Goal: Task Accomplishment & Management: Complete application form

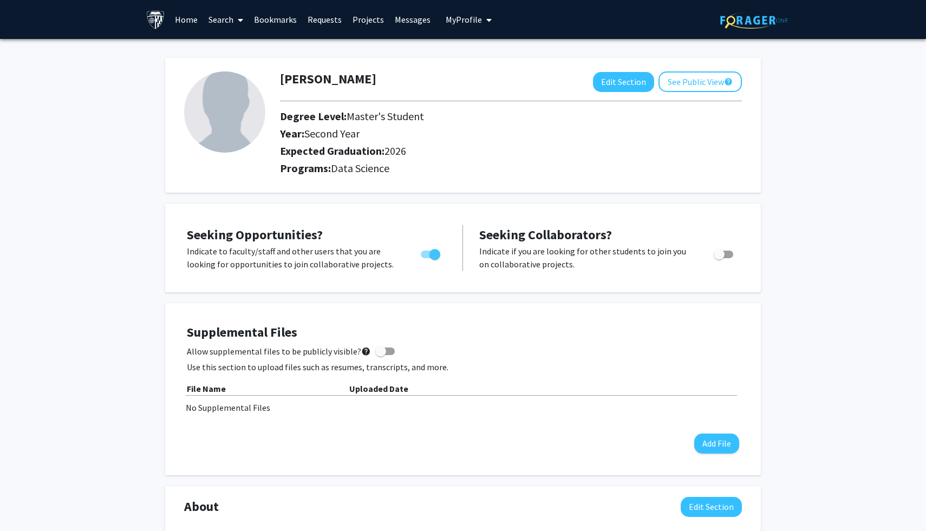
click at [215, 29] on link "Search" at bounding box center [225, 20] width 45 height 38
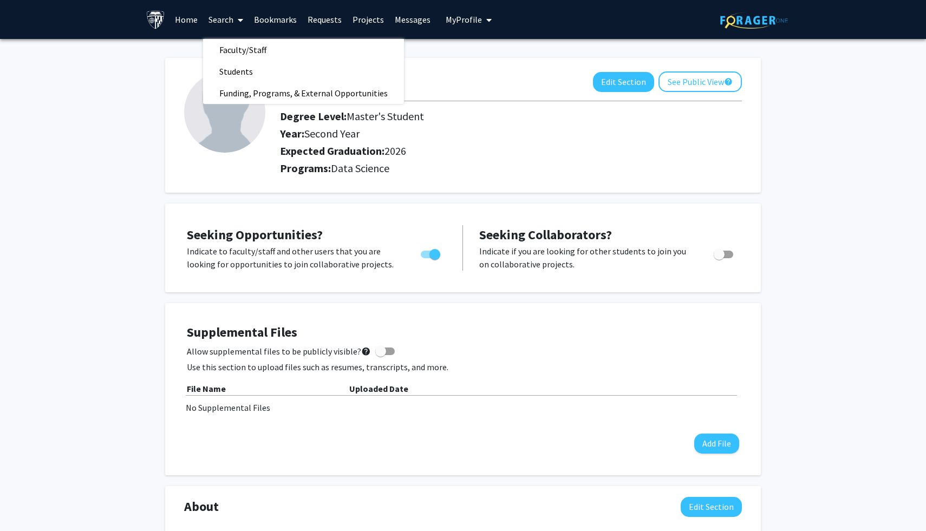
click at [102, 164] on div "[PERSON_NAME] Edit Section See Public View help Degree Level: Master's Student …" at bounding box center [463, 511] width 926 height 944
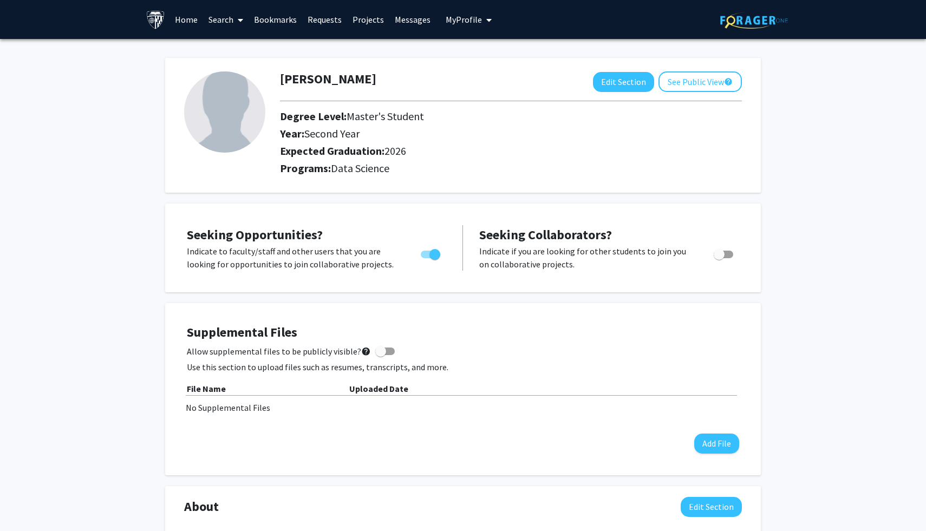
click at [225, 24] on link "Search" at bounding box center [225, 20] width 45 height 38
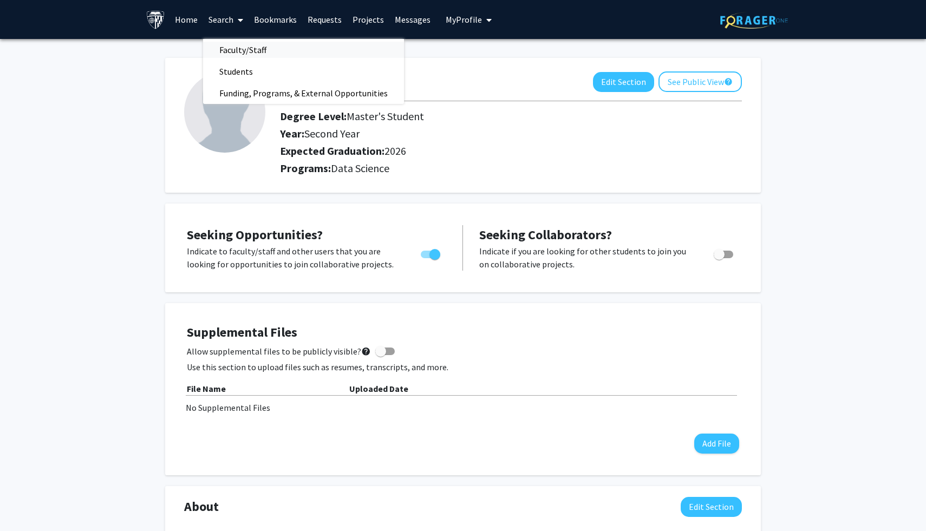
click at [233, 43] on span "Faculty/Staff" at bounding box center [243, 50] width 80 height 22
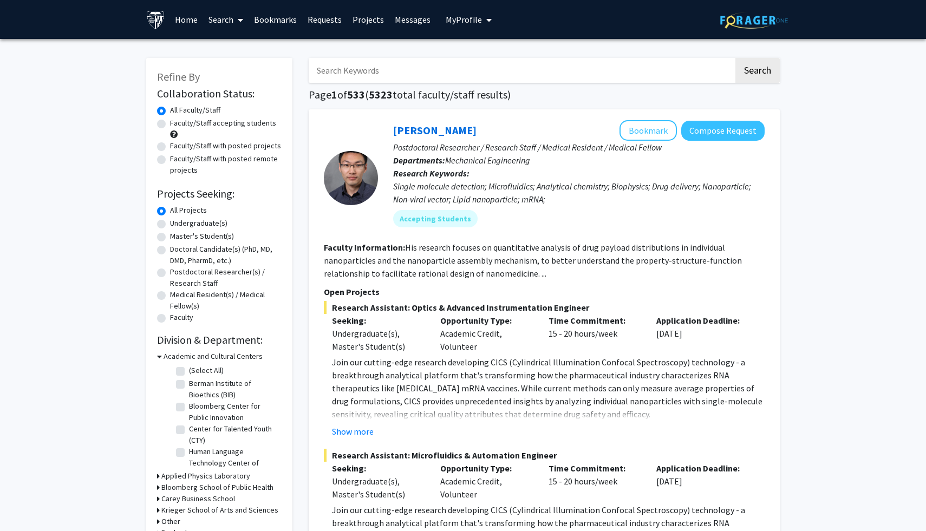
click at [170, 122] on label "Faculty/Staff accepting students" at bounding box center [223, 122] width 106 height 11
click at [170, 122] on input "Faculty/Staff accepting students" at bounding box center [173, 120] width 7 height 7
radio input "true"
click at [387, 71] on input "Search Keywords" at bounding box center [521, 70] width 425 height 25
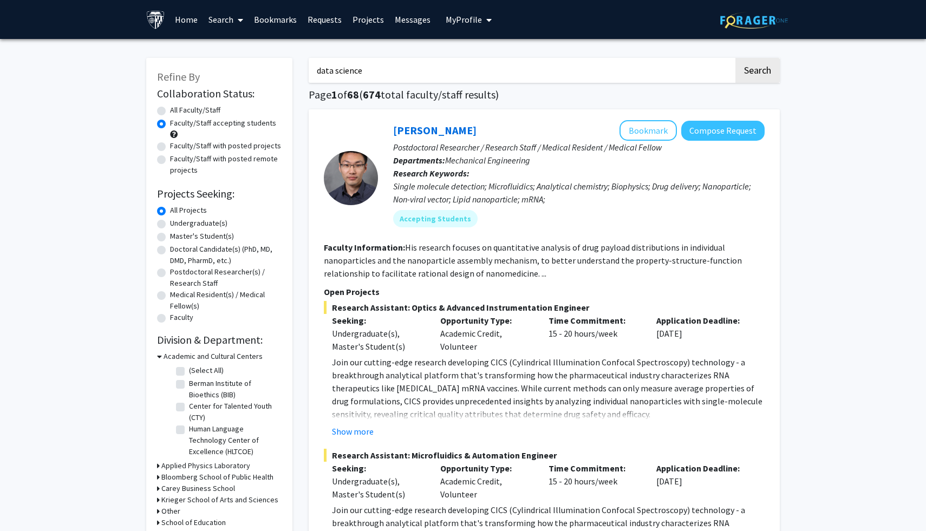
type input "data science"
click at [735, 58] on button "Search" at bounding box center [757, 70] width 44 height 25
radio input "true"
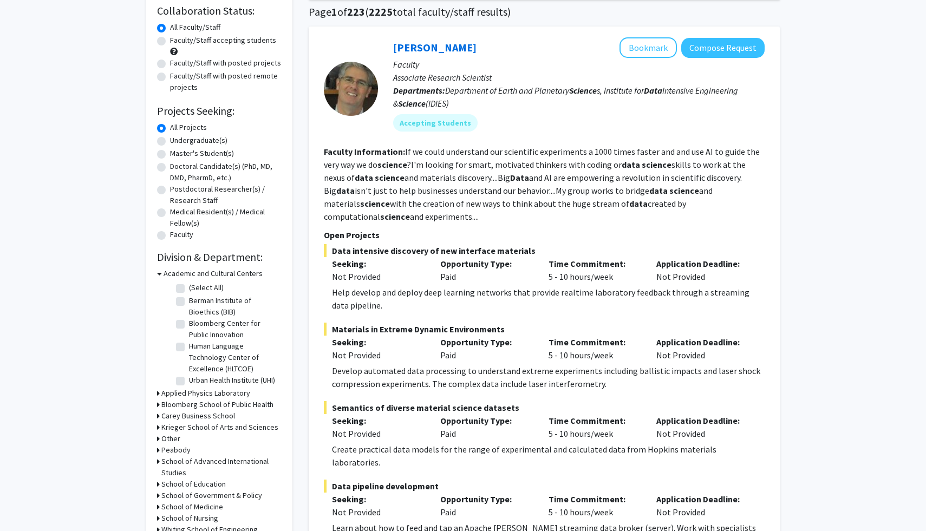
scroll to position [57, 0]
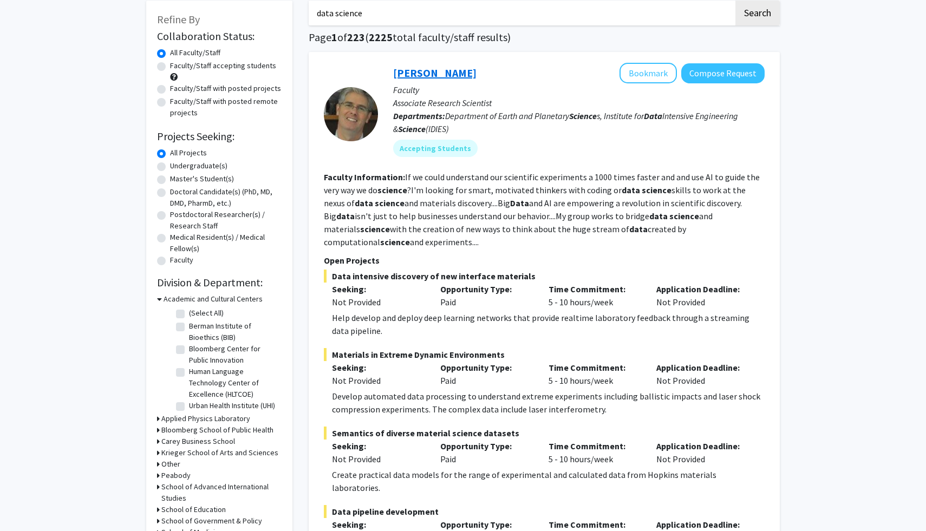
click at [422, 79] on link "[PERSON_NAME]" at bounding box center [434, 73] width 83 height 14
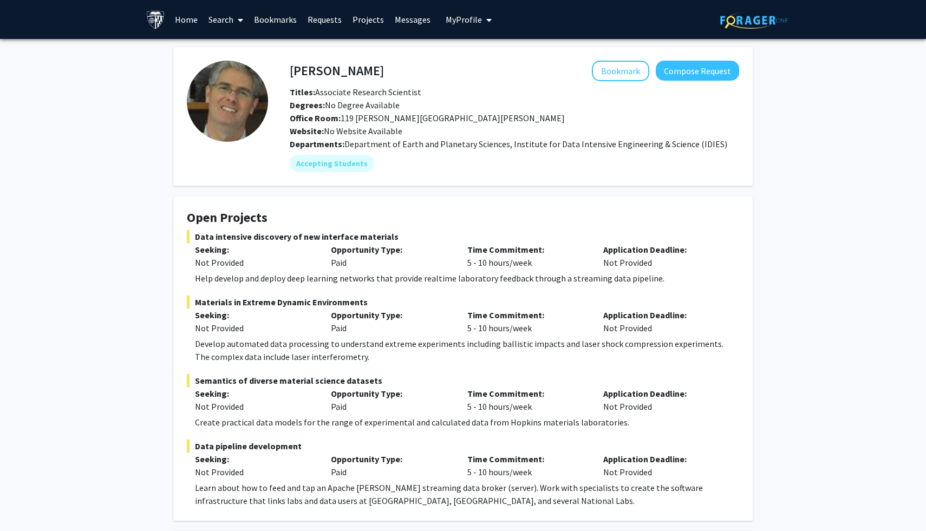
click at [314, 21] on link "Requests" at bounding box center [324, 20] width 45 height 38
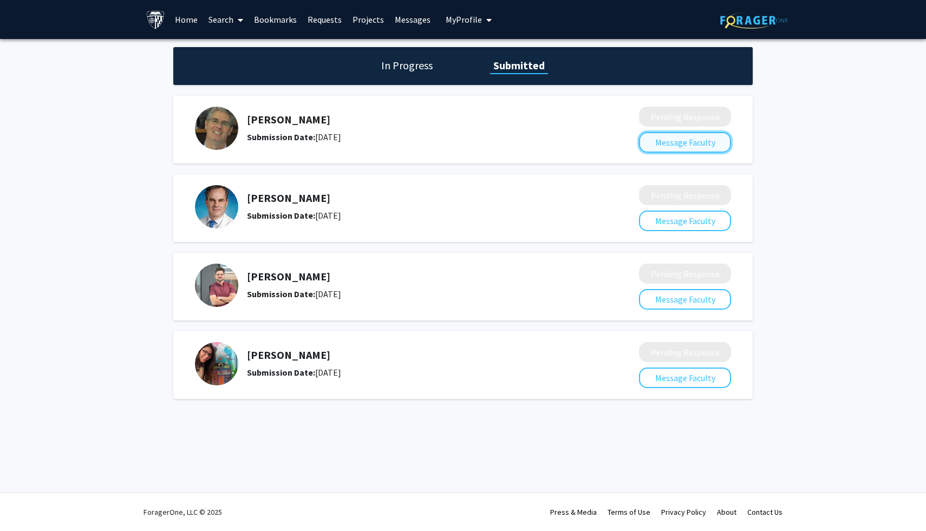
click at [674, 142] on button "Message Faculty" at bounding box center [685, 142] width 92 height 21
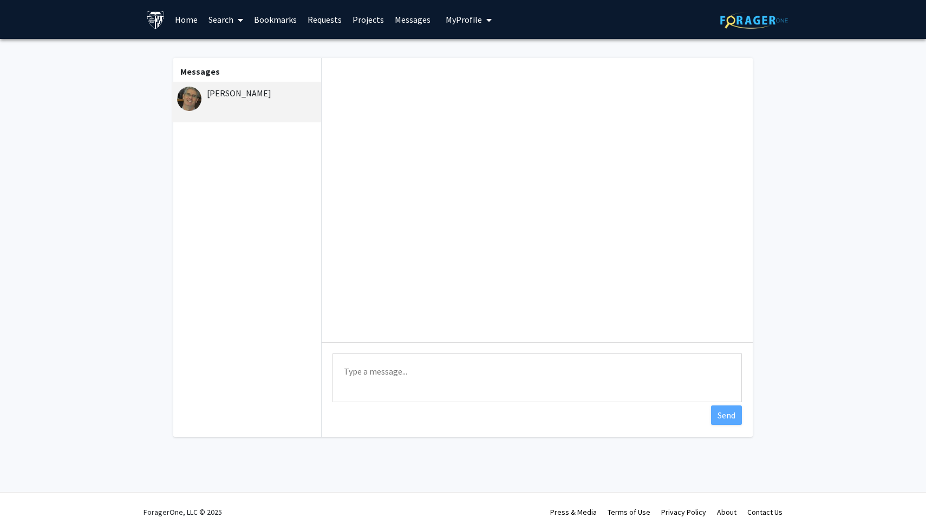
click at [233, 18] on span at bounding box center [238, 20] width 10 height 38
click at [244, 54] on span "Faculty/Staff" at bounding box center [243, 50] width 80 height 22
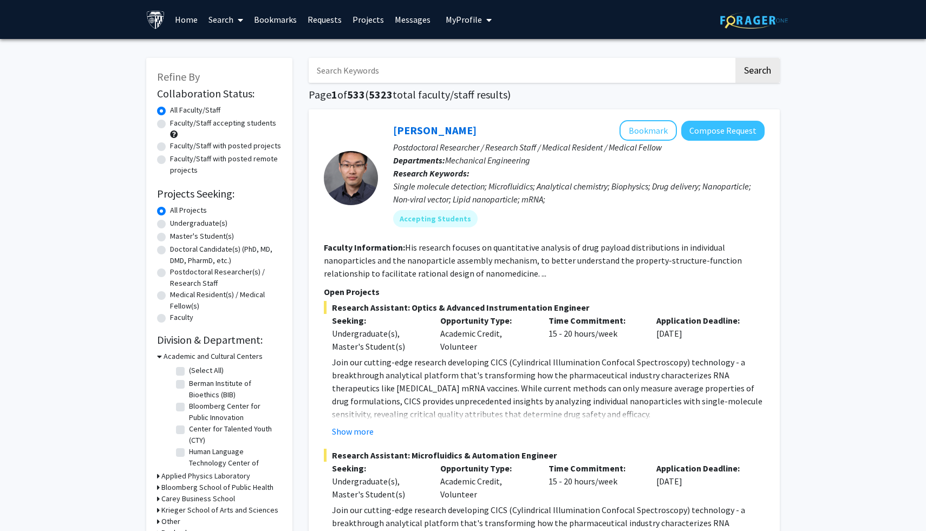
click at [473, 67] on input "Search Keywords" at bounding box center [521, 70] width 425 height 25
type input "data science"
click at [735, 58] on button "Search" at bounding box center [757, 70] width 44 height 25
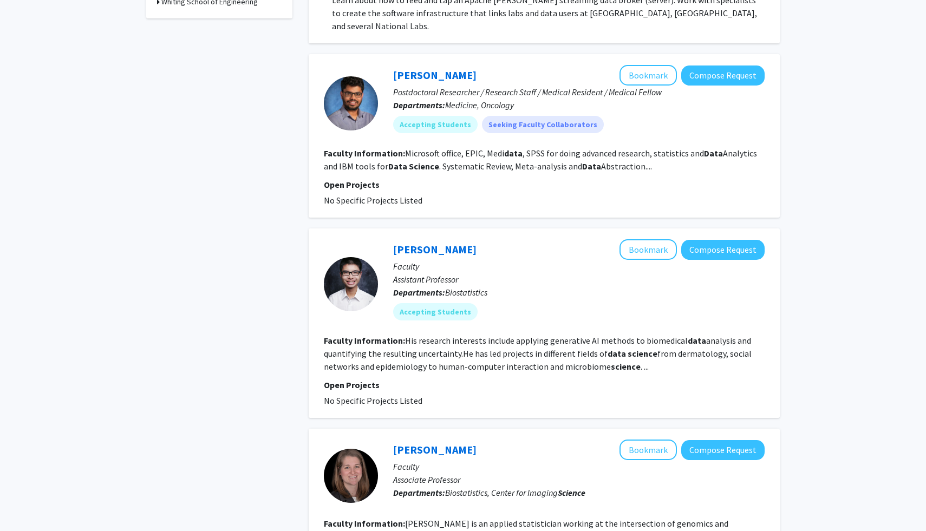
scroll to position [609, 0]
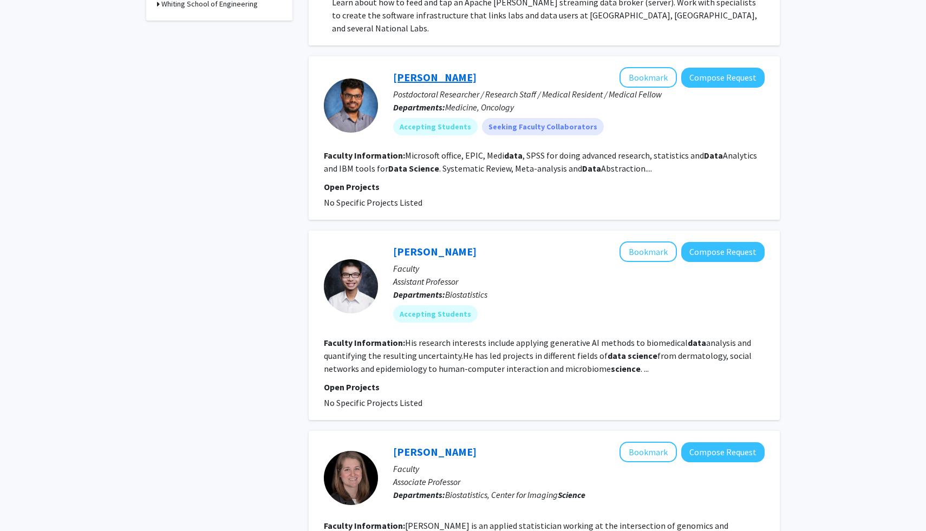
click at [422, 70] on link "[PERSON_NAME]" at bounding box center [434, 77] width 83 height 14
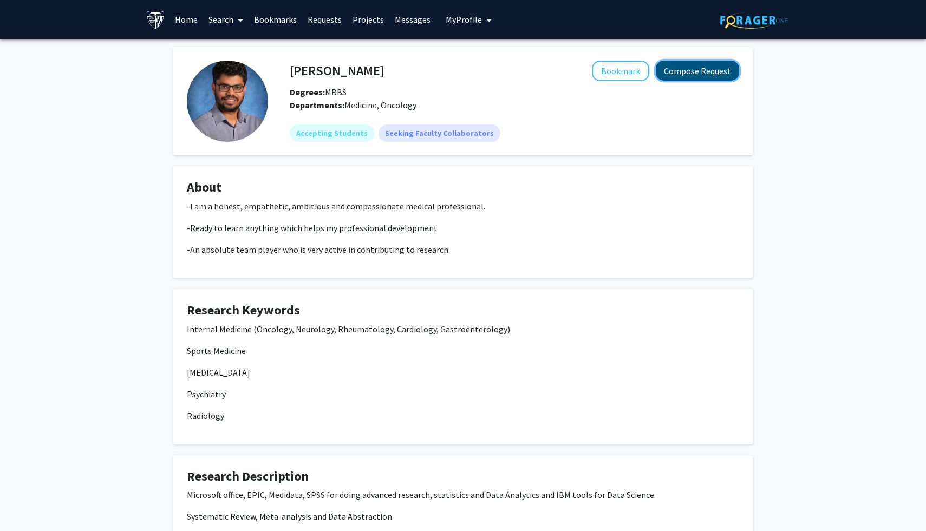
click at [683, 73] on button "Compose Request" at bounding box center [697, 71] width 83 height 20
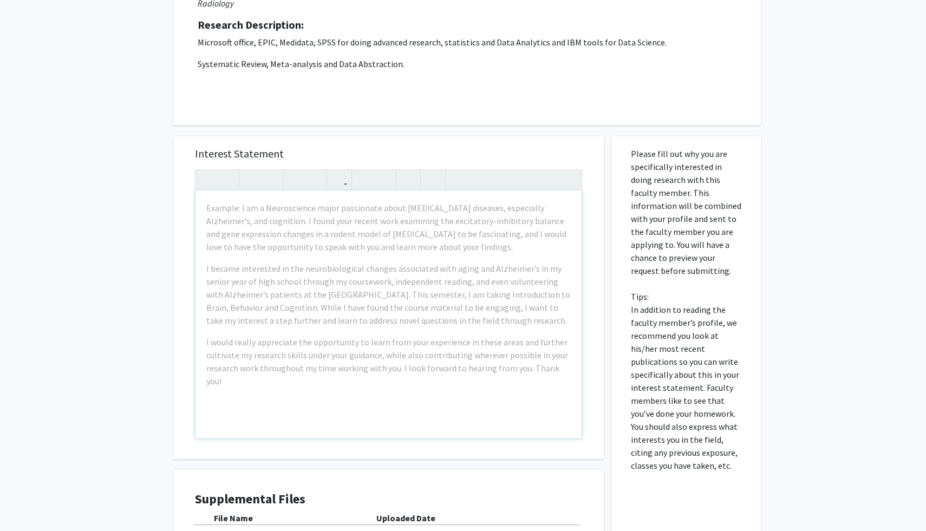
scroll to position [272, 0]
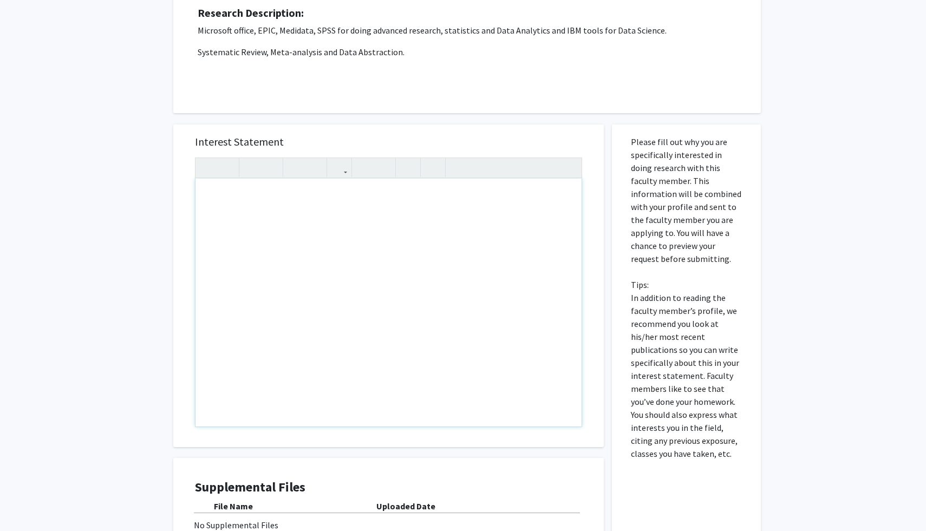
click at [317, 206] on div "Note to users with screen readers: Please press Alt+0 or Option+0 to deactivate…" at bounding box center [388, 303] width 386 height 248
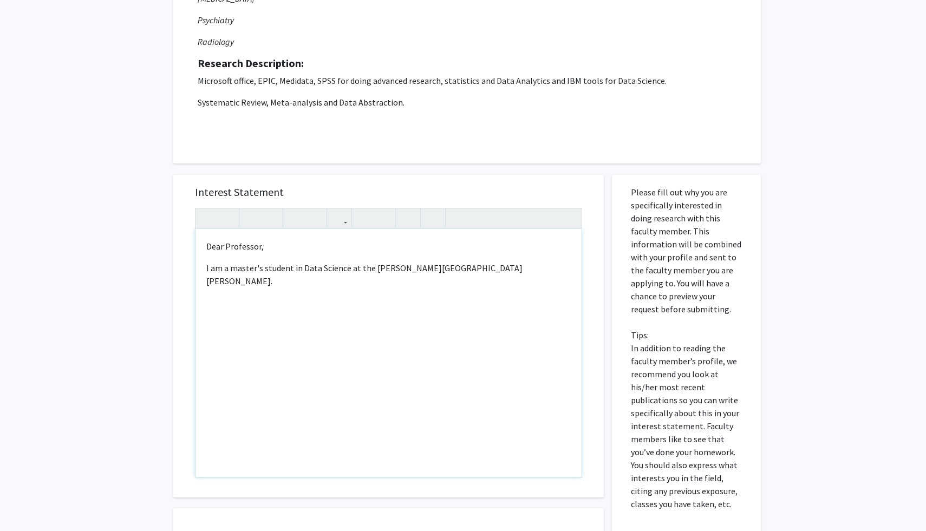
scroll to position [259, 0]
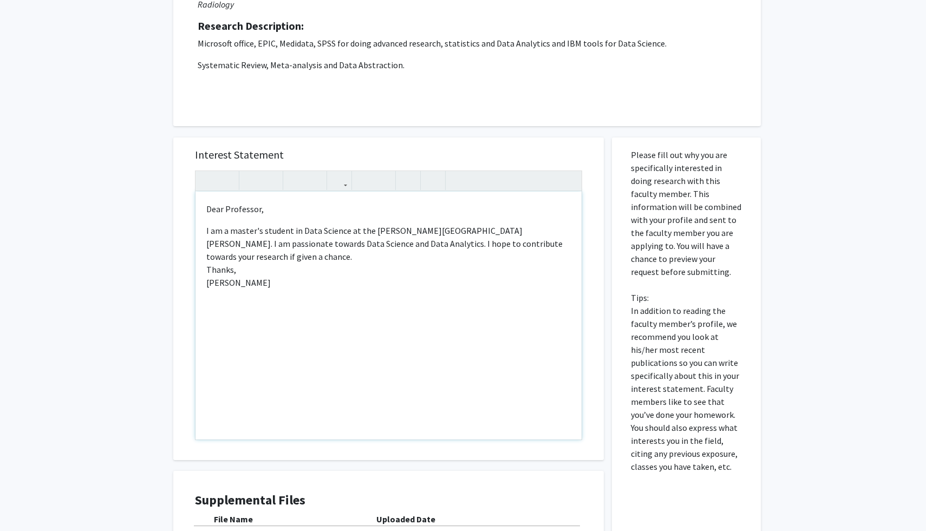
type textarea "<p>Dear Professor,</p><p>I am a master's student in Data Science at the [PERSON…"
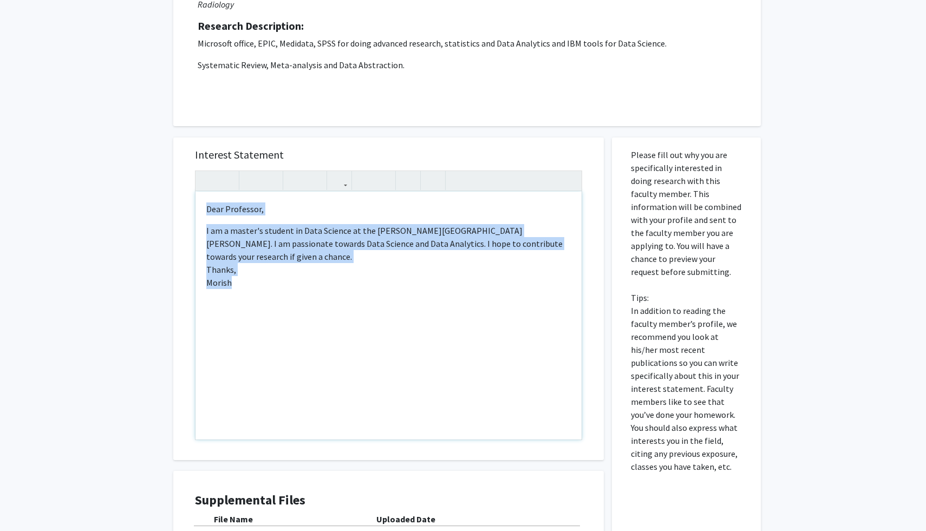
drag, startPoint x: 239, startPoint y: 271, endPoint x: 197, endPoint y: 205, distance: 78.7
click at [197, 205] on div "Dear Professor, I am a master's student in Data Science at the [PERSON_NAME][GE…" at bounding box center [388, 316] width 386 height 248
copy div "Dear Professor, I am a master's student in Data Science at the [PERSON_NAME][GE…"
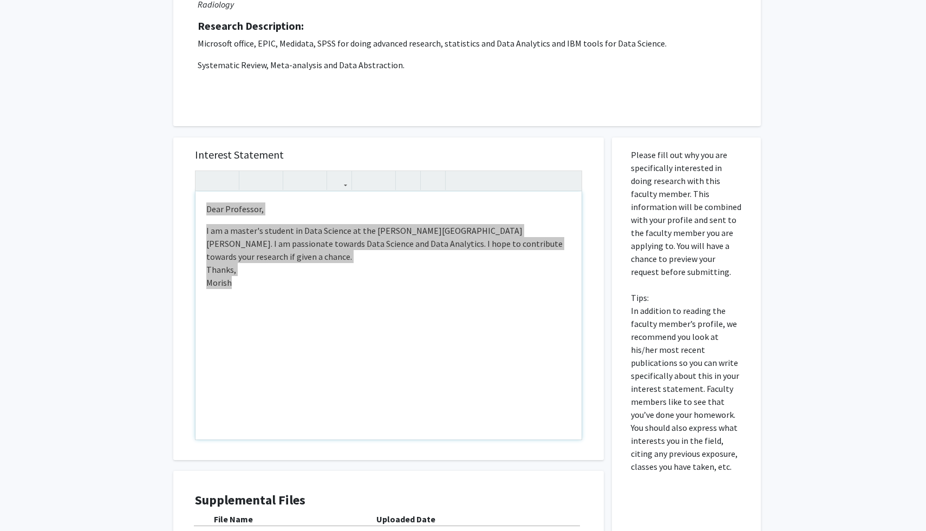
scroll to position [401, 0]
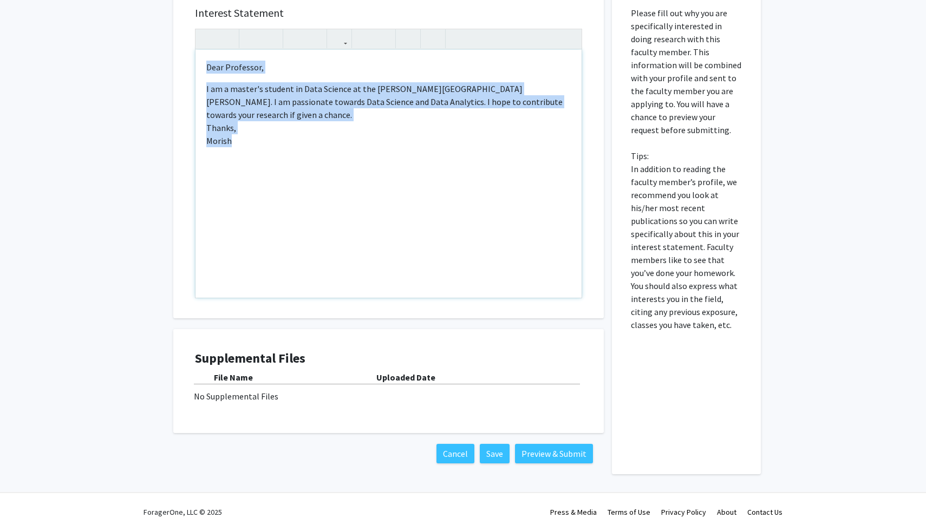
click at [423, 224] on div "Dear Professor, I am a master's student in Data Science at the [PERSON_NAME][GE…" at bounding box center [388, 174] width 386 height 248
click at [568, 454] on button "Preview & Submit" at bounding box center [554, 453] width 78 height 19
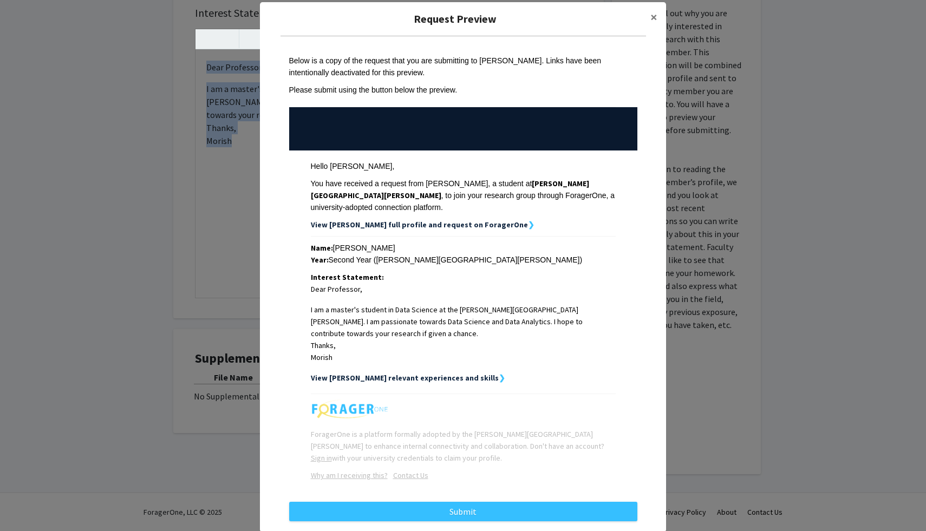
scroll to position [19, 0]
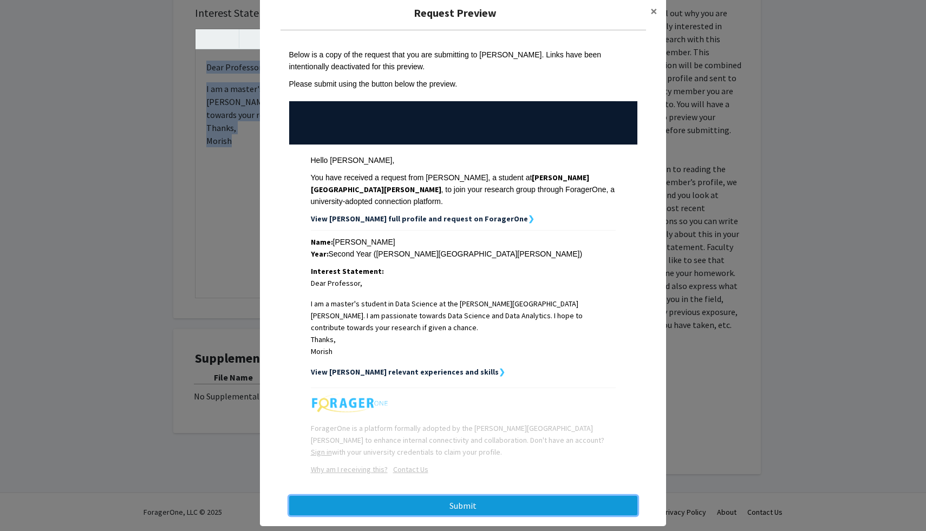
click at [491, 496] on button "Submit" at bounding box center [463, 505] width 348 height 19
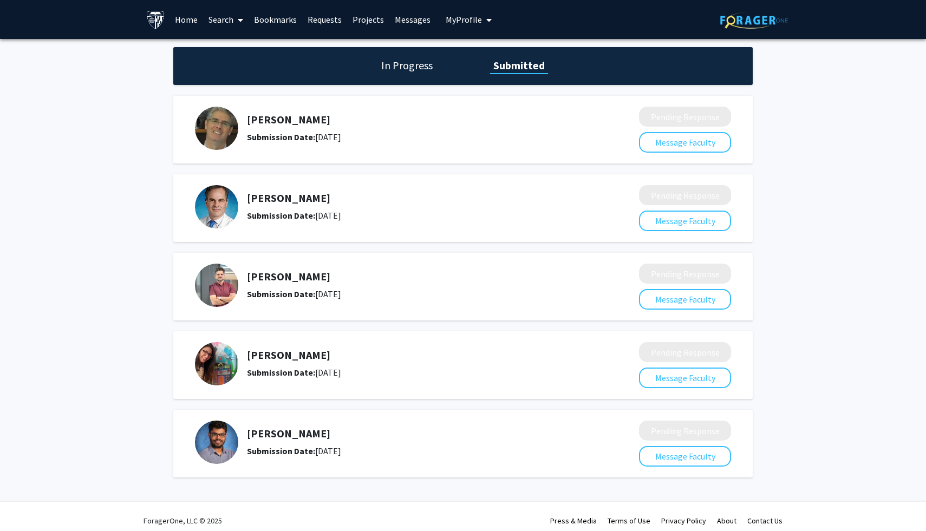
click at [233, 20] on span at bounding box center [238, 20] width 10 height 38
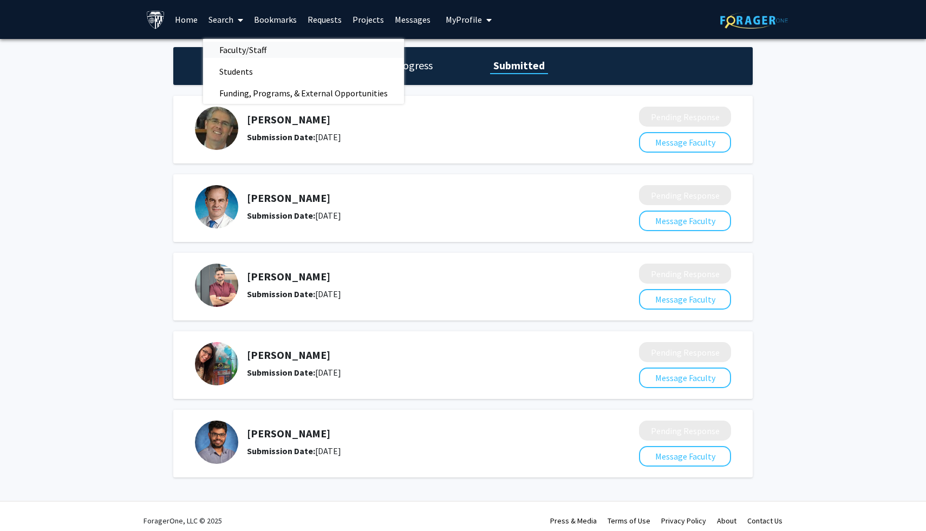
click at [232, 42] on span "Faculty/Staff" at bounding box center [243, 50] width 80 height 22
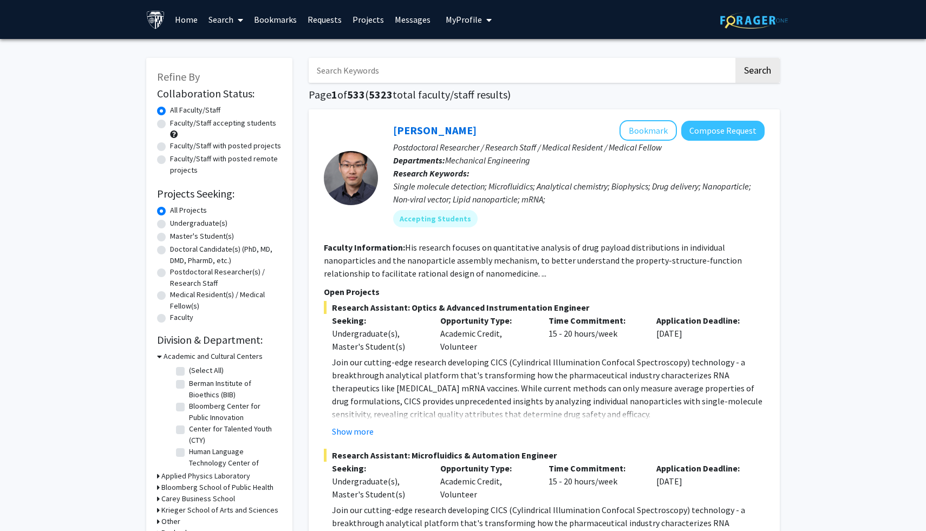
click at [481, 75] on input "Search Keywords" at bounding box center [521, 70] width 425 height 25
type input "data science"
click at [735, 58] on button "Search" at bounding box center [757, 70] width 44 height 25
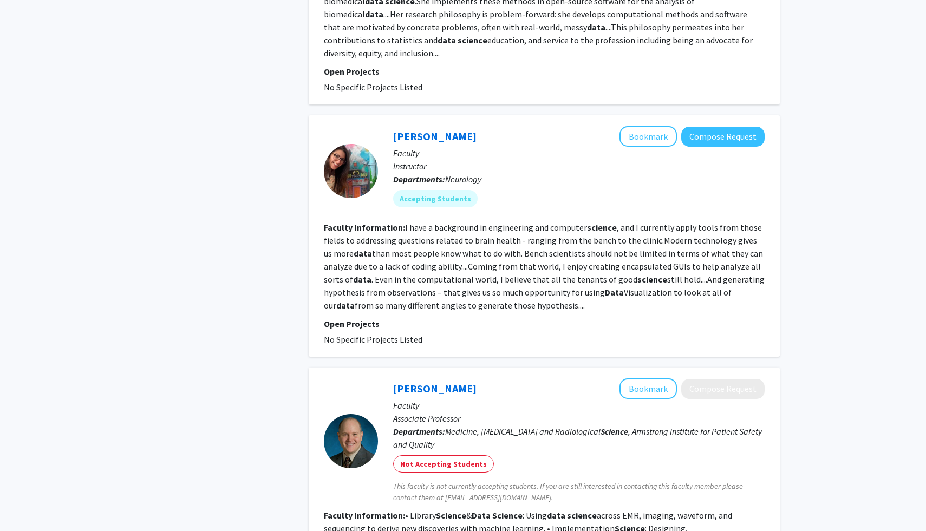
scroll to position [1149, 0]
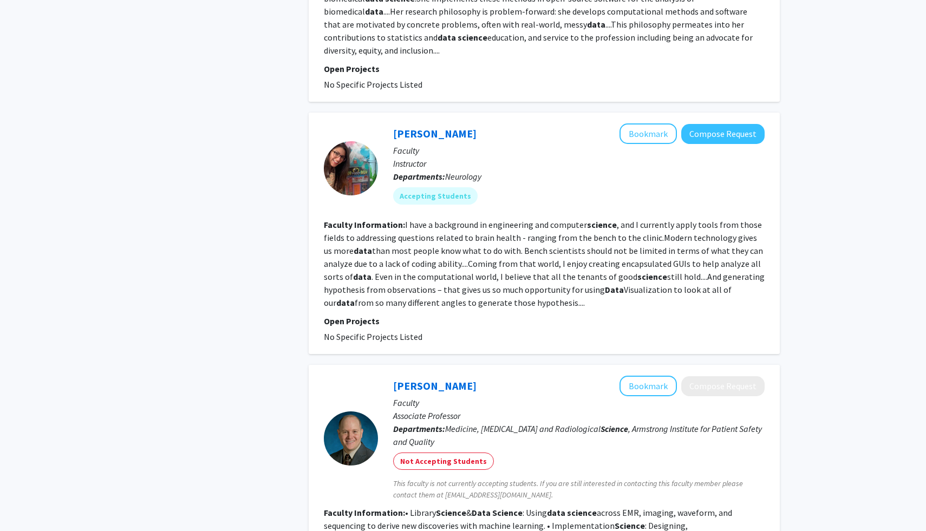
click at [343, 141] on div at bounding box center [351, 168] width 54 height 54
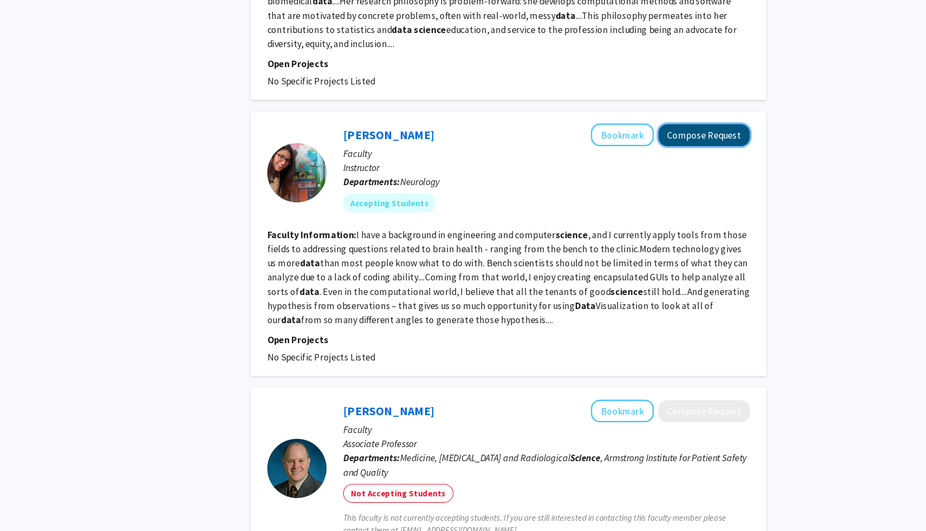
click at [701, 124] on button "Compose Request" at bounding box center [722, 134] width 83 height 20
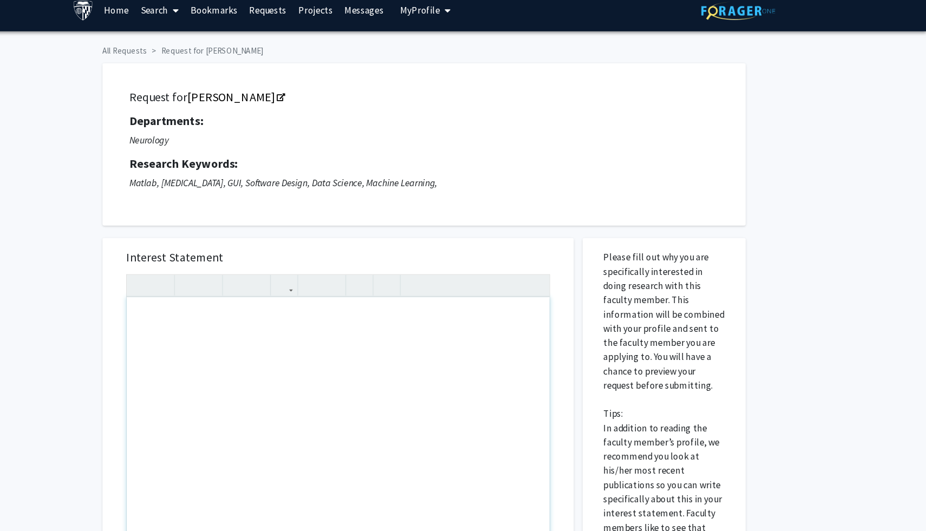
click at [275, 313] on div "Note to users with screen readers: Please press Alt+0 or Option+0 to deactivate…" at bounding box center [388, 406] width 386 height 248
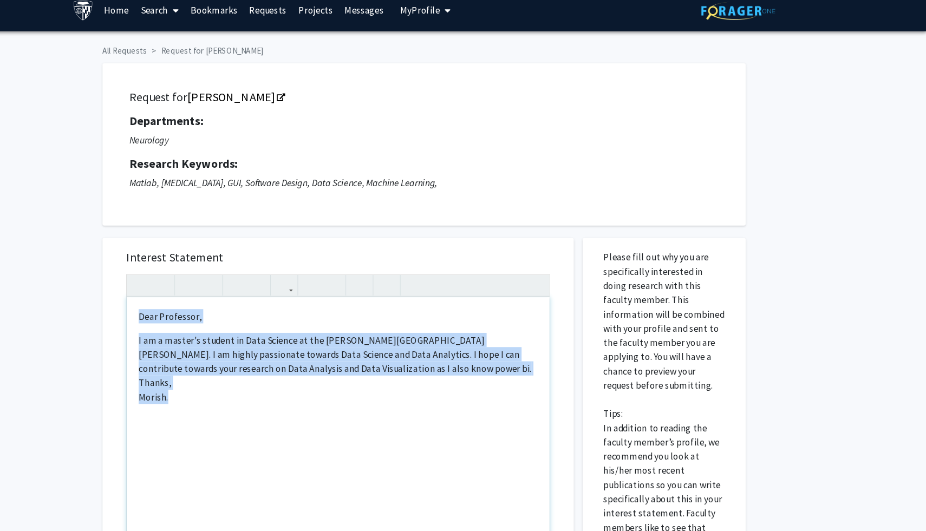
drag, startPoint x: 240, startPoint y: 378, endPoint x: 203, endPoint y: 296, distance: 89.9
click at [203, 296] on div "Dear Professor, I am a master's student in Data Science at the [PERSON_NAME][GE…" at bounding box center [388, 406] width 386 height 248
copy div "Dear Professor, I am a master's student in Data Science at the [PERSON_NAME][GE…"
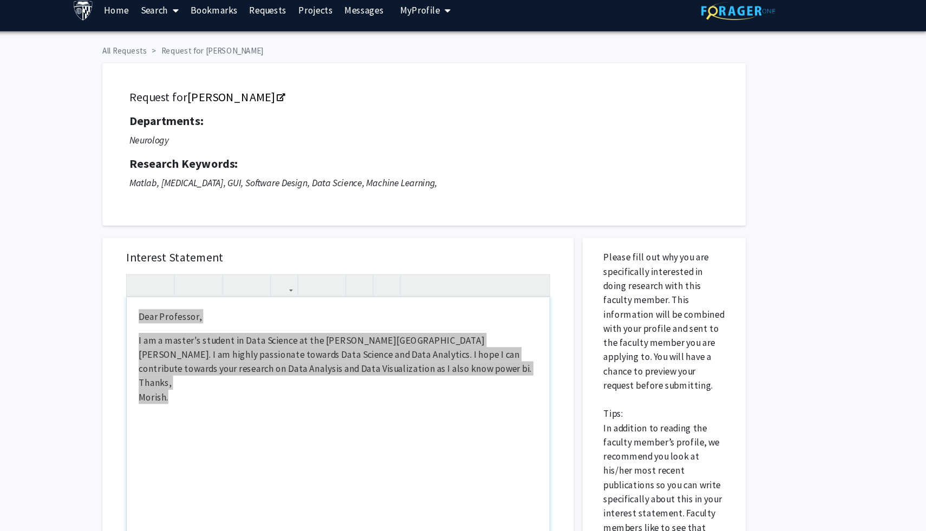
type textarea "<p>Dear Professor,</p><br><p>I am a master’s student in Data Science at [PERSON…"
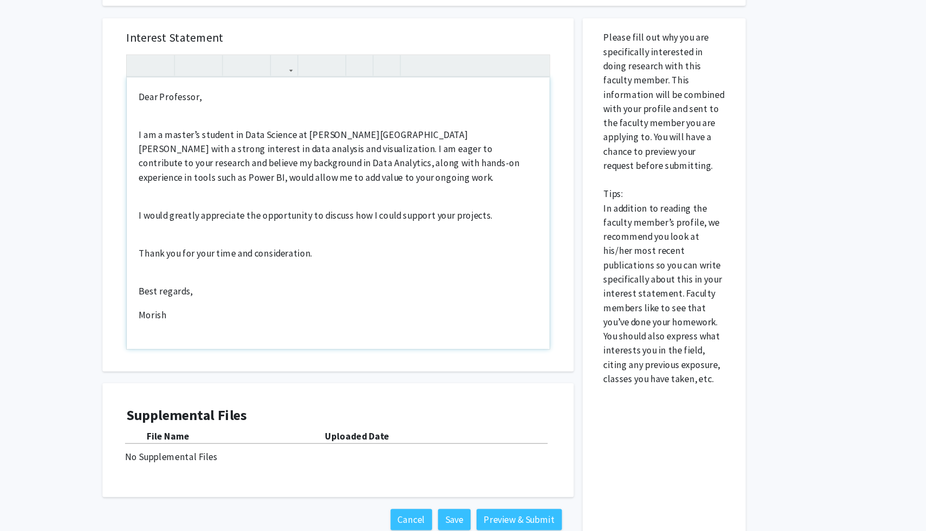
scroll to position [232, 0]
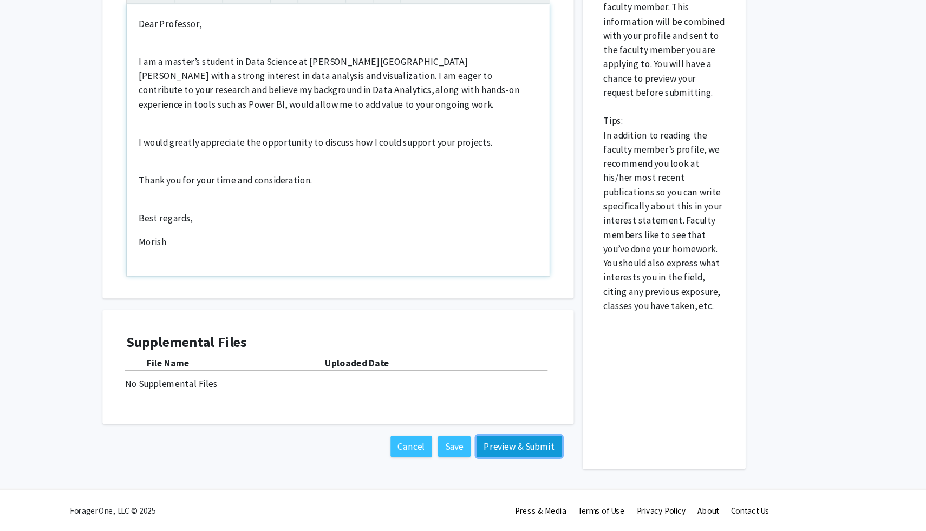
click at [536, 453] on button "Preview & Submit" at bounding box center [554, 453] width 78 height 19
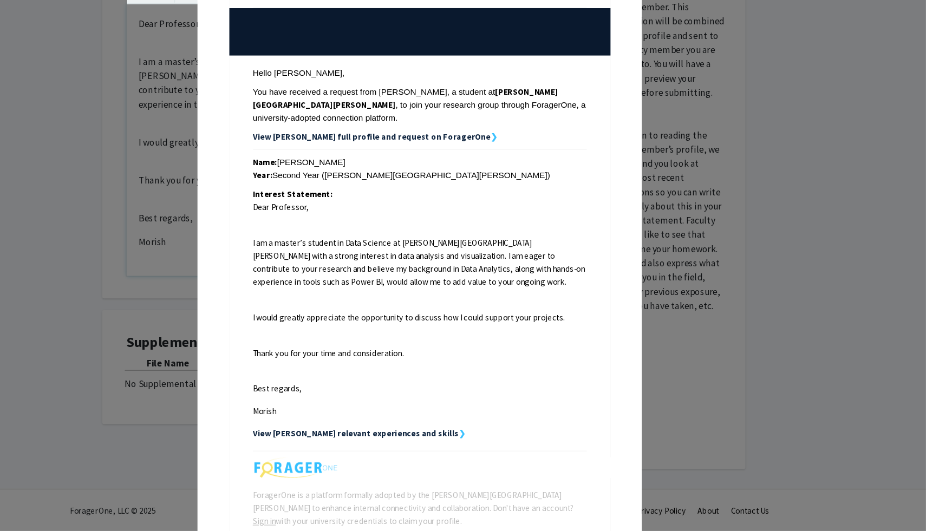
scroll to position [150, 0]
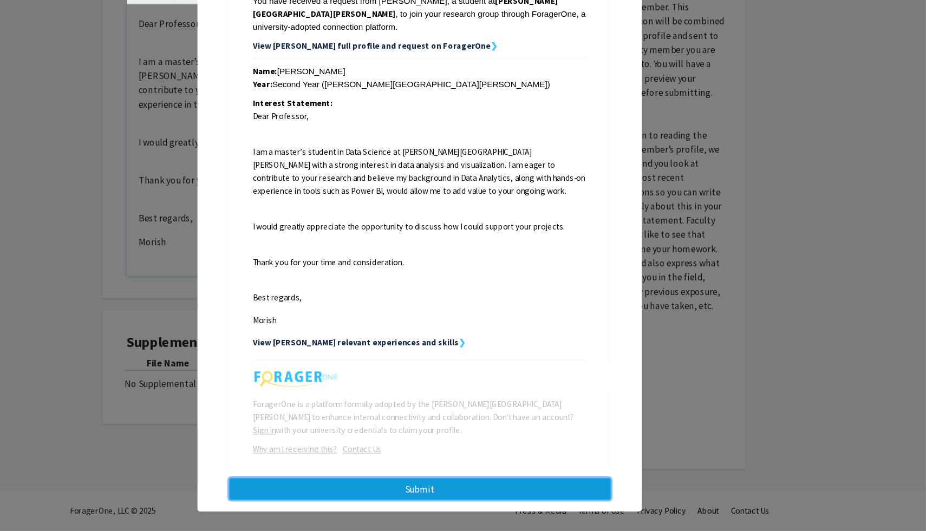
click at [562, 486] on button "Submit" at bounding box center [463, 492] width 348 height 19
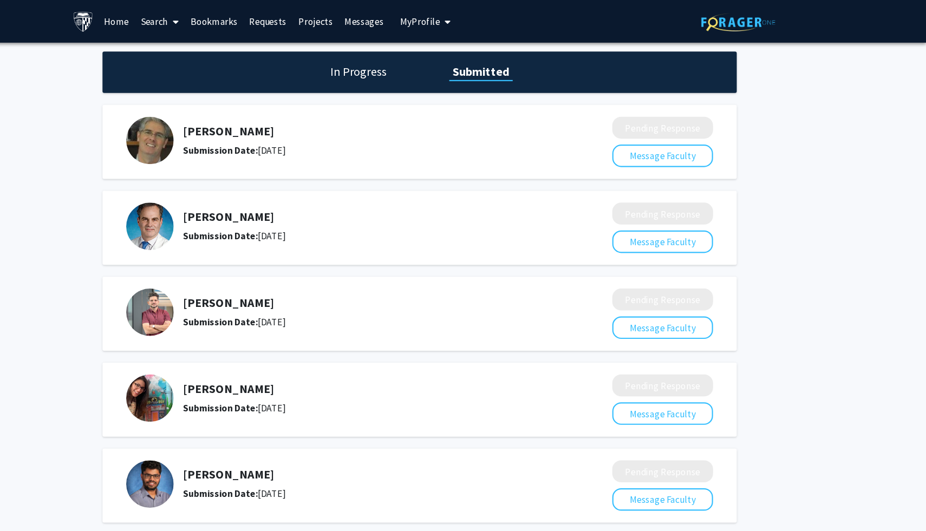
click at [384, 62] on h1 "In Progress" at bounding box center [407, 65] width 58 height 15
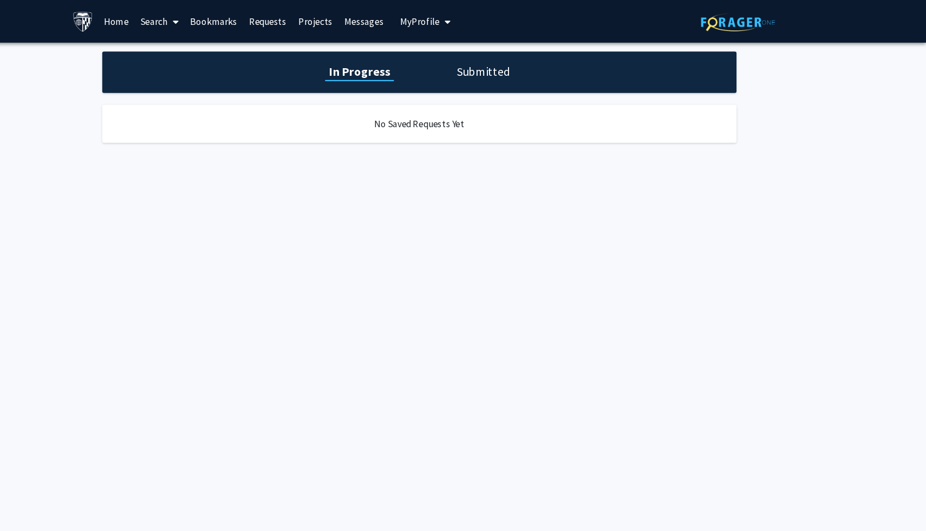
click at [513, 67] on h1 "Submitted" at bounding box center [521, 65] width 55 height 15
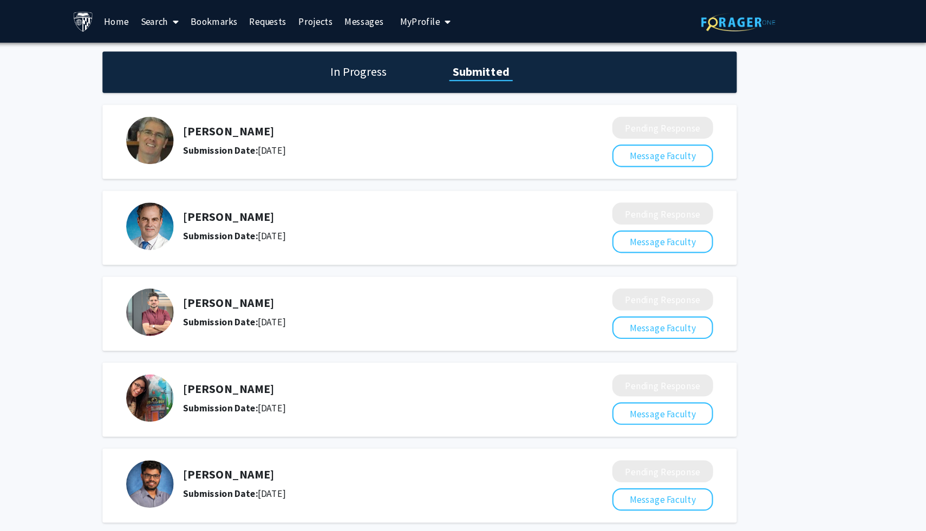
click at [277, 26] on link "Bookmarks" at bounding box center [276, 20] width 54 height 38
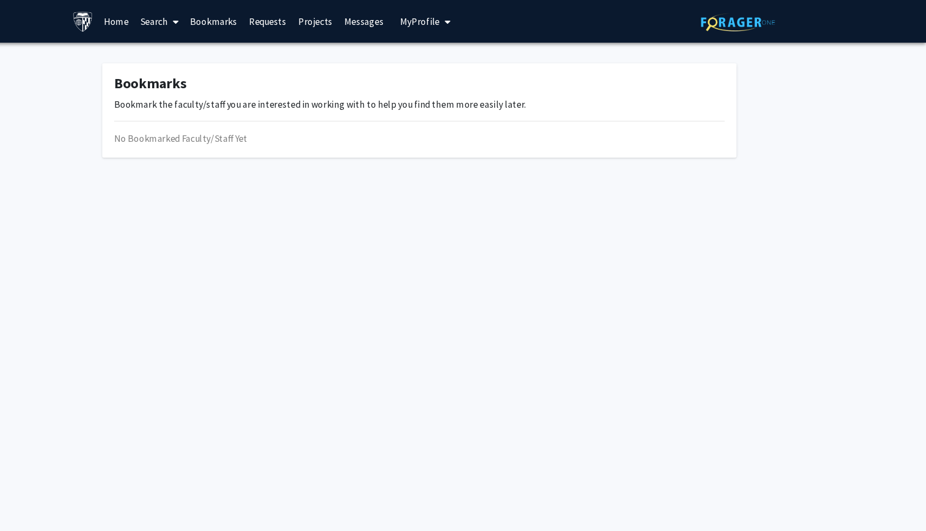
click at [226, 18] on link "Search" at bounding box center [225, 20] width 45 height 38
click at [237, 45] on span "Faculty/Staff" at bounding box center [243, 50] width 80 height 22
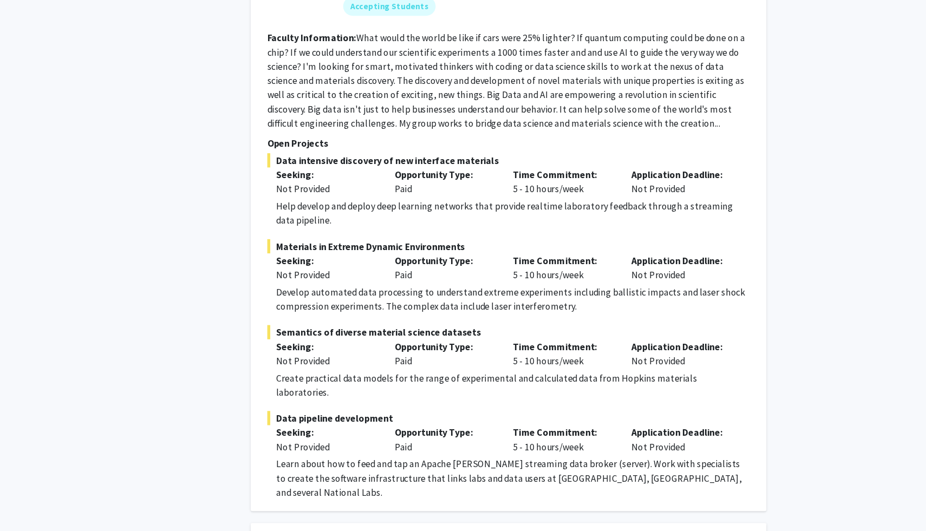
scroll to position [840, 0]
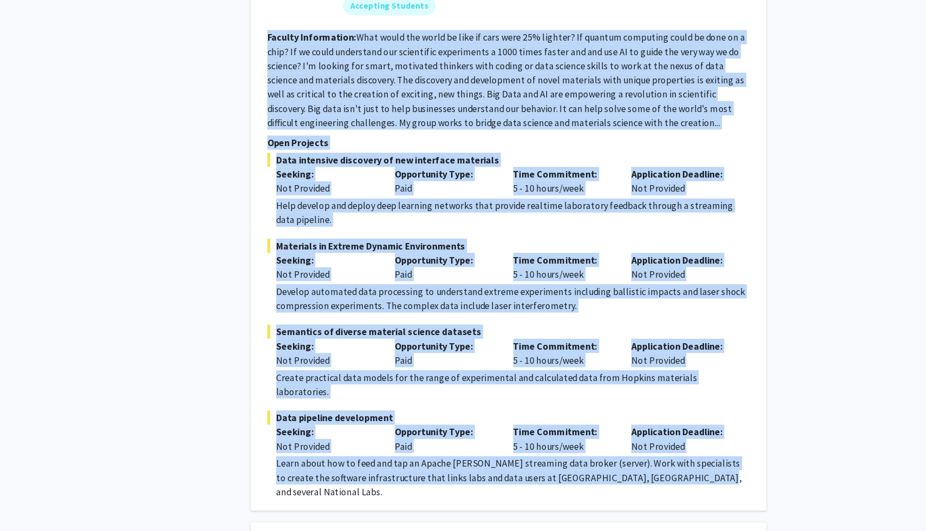
drag, startPoint x: 323, startPoint y: 77, endPoint x: 694, endPoint y: 469, distance: 539.6
click at [694, 469] on fg-search-faculty "[PERSON_NAME] Bookmark Compose Request Faculty Associate Research Scientist Dep…" at bounding box center [544, 213] width 441 height 575
copy fg-search-faculty "Loremip Dolorsitame: Cons adipi eli seddo ei temp in utla etdo 39% magnaal? En …"
click at [461, 275] on span "Materials in Extreme Dynamic Environments" at bounding box center [544, 270] width 441 height 13
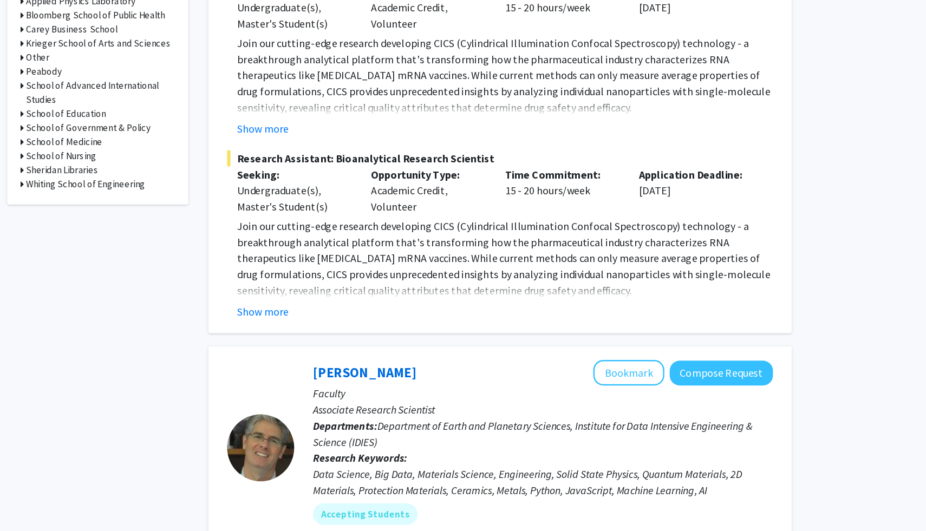
scroll to position [0, 0]
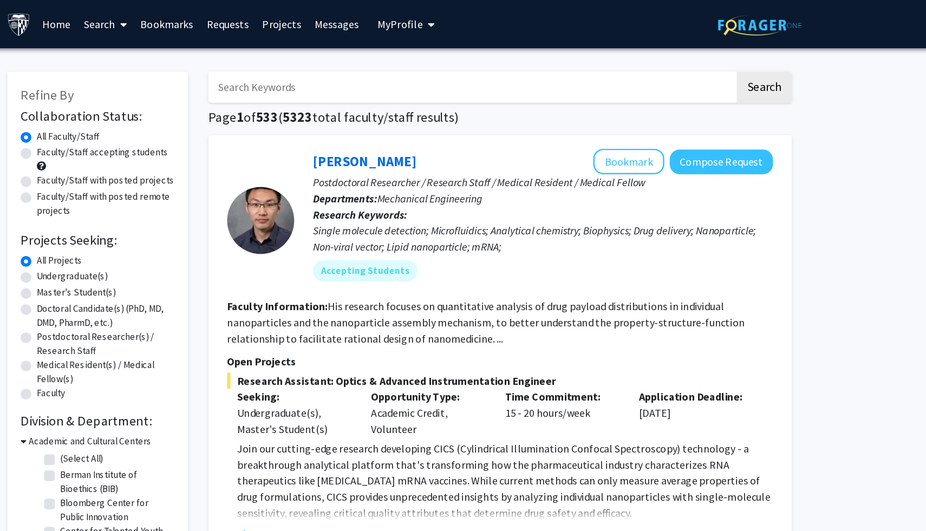
click at [464, 77] on input "Search Keywords" at bounding box center [521, 70] width 425 height 25
click at [735, 58] on button "Search" at bounding box center [757, 70] width 44 height 25
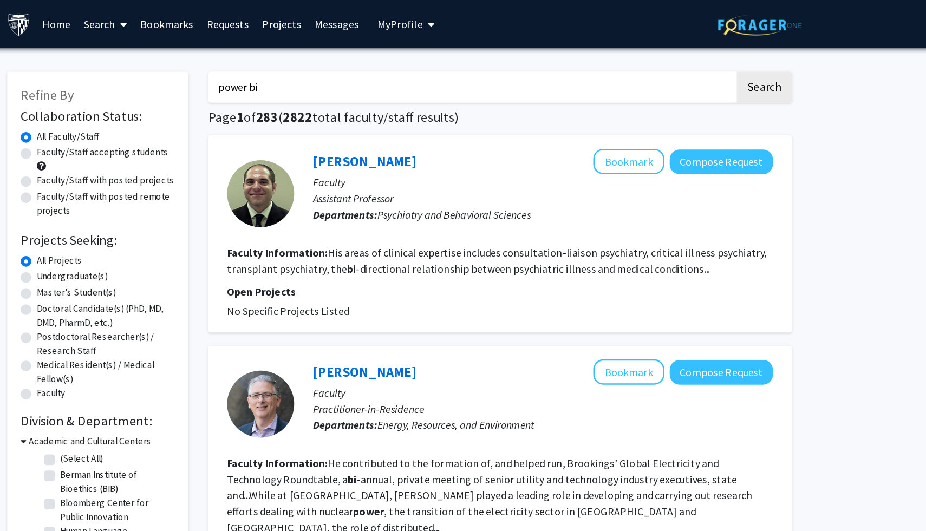
click at [432, 81] on input "power bi" at bounding box center [521, 70] width 425 height 25
type input "p"
type input "tableau"
click at [735, 58] on button "Search" at bounding box center [757, 70] width 44 height 25
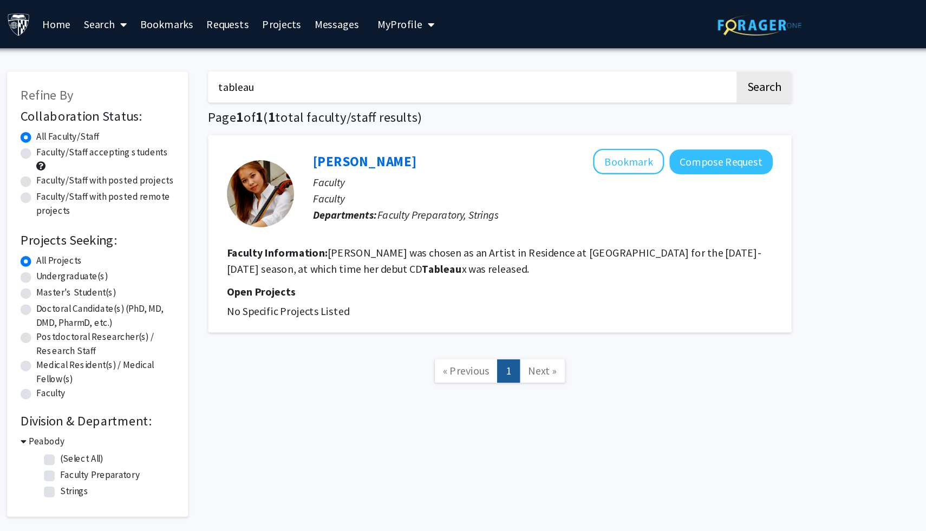
drag, startPoint x: 383, startPoint y: 72, endPoint x: 312, endPoint y: 66, distance: 70.7
click at [312, 66] on input "tableau" at bounding box center [521, 70] width 425 height 25
type input "data analytics"
click at [735, 58] on button "Search" at bounding box center [757, 70] width 44 height 25
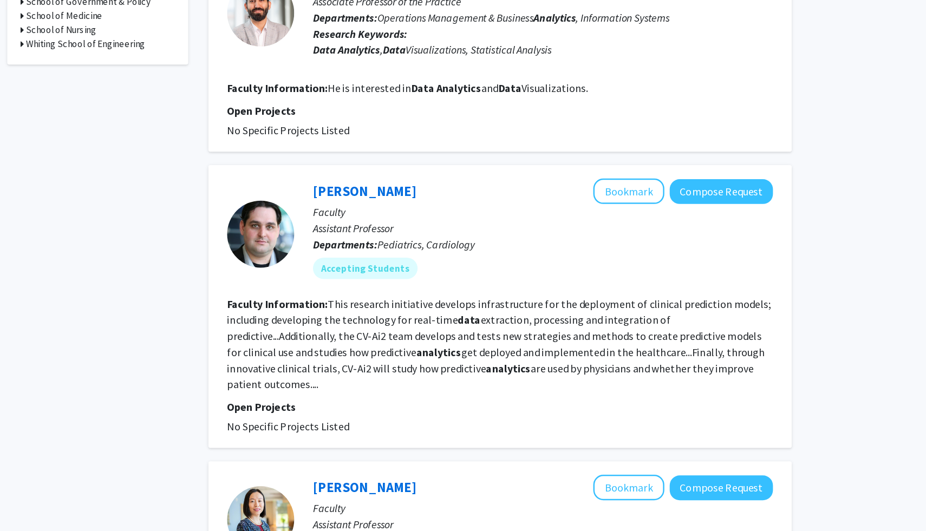
scroll to position [454, 0]
click at [452, 260] on link "[PERSON_NAME]" at bounding box center [434, 256] width 83 height 14
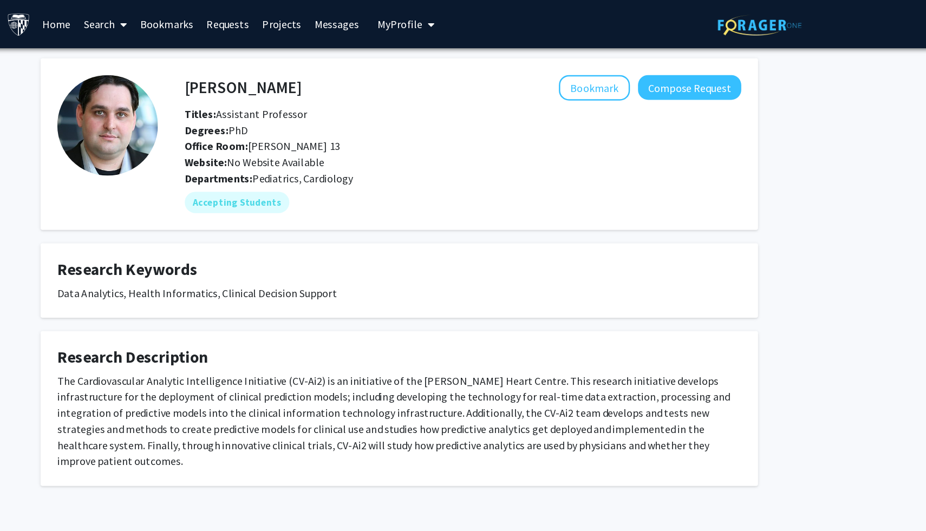
click at [326, 22] on link "Requests" at bounding box center [324, 20] width 45 height 38
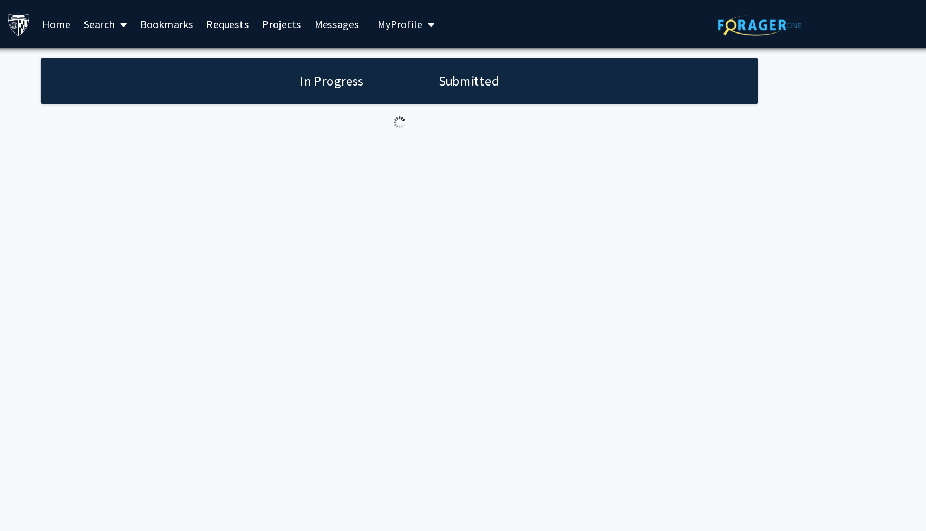
click at [422, 28] on link "Messages" at bounding box center [412, 20] width 47 height 38
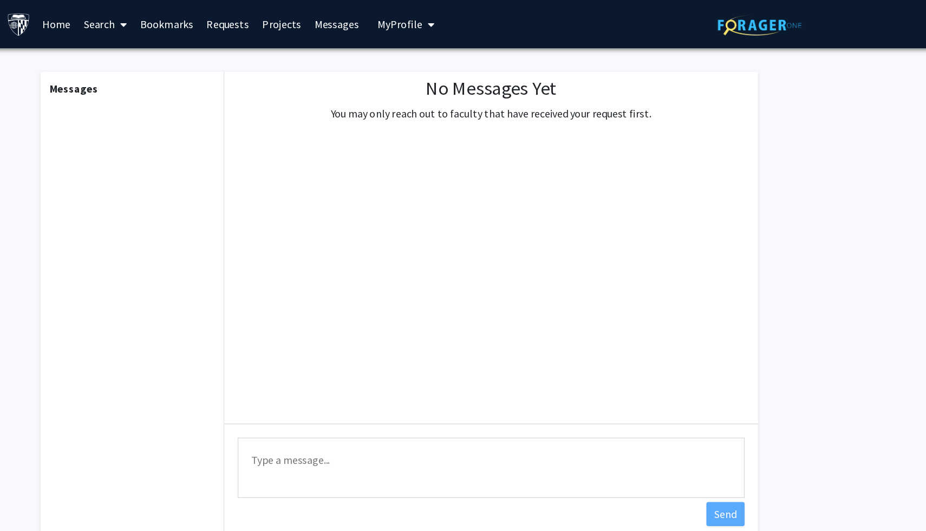
click at [249, 22] on link "Bookmarks" at bounding box center [276, 20] width 54 height 38
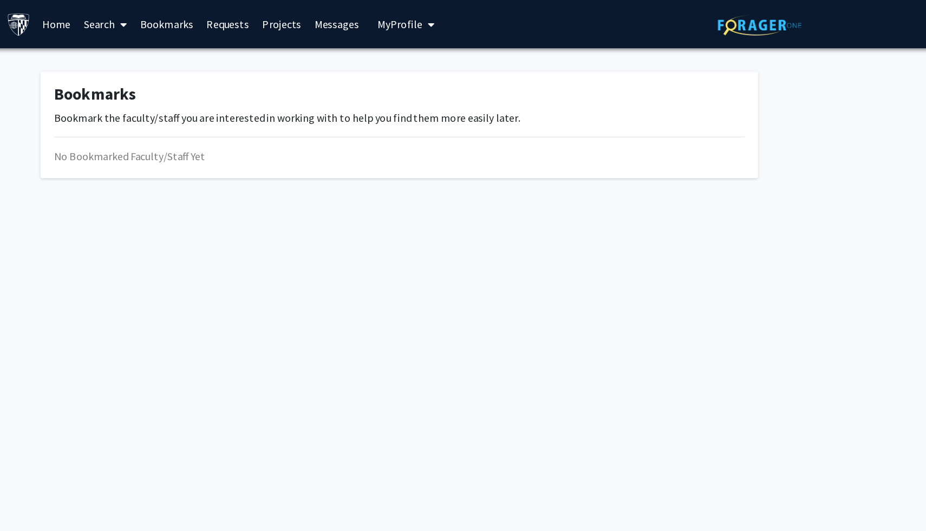
click at [214, 25] on link "Search" at bounding box center [225, 20] width 45 height 38
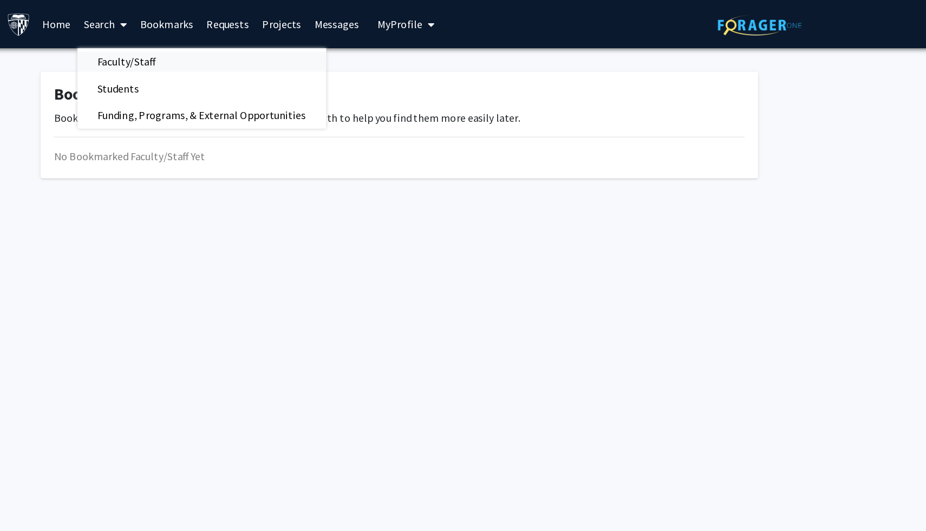
click at [257, 51] on span "Faculty/Staff" at bounding box center [243, 50] width 80 height 22
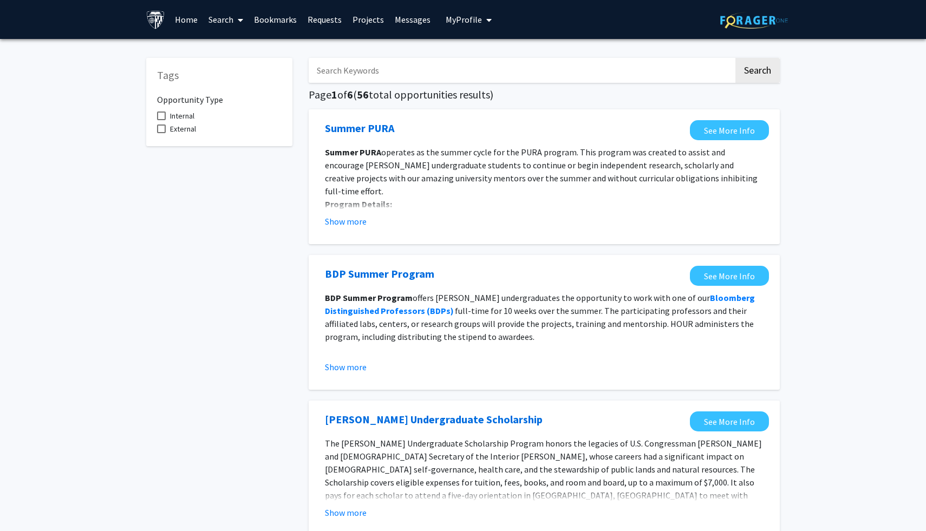
click at [548, 64] on input "Search Keywords" at bounding box center [521, 70] width 425 height 25
click at [767, 76] on button "Search" at bounding box center [757, 70] width 44 height 25
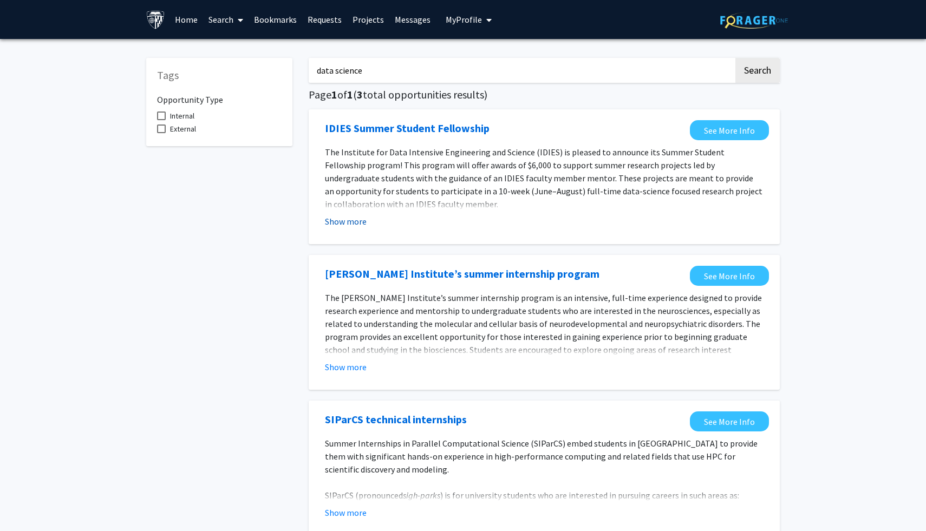
click at [357, 220] on button "Show more" at bounding box center [346, 221] width 42 height 13
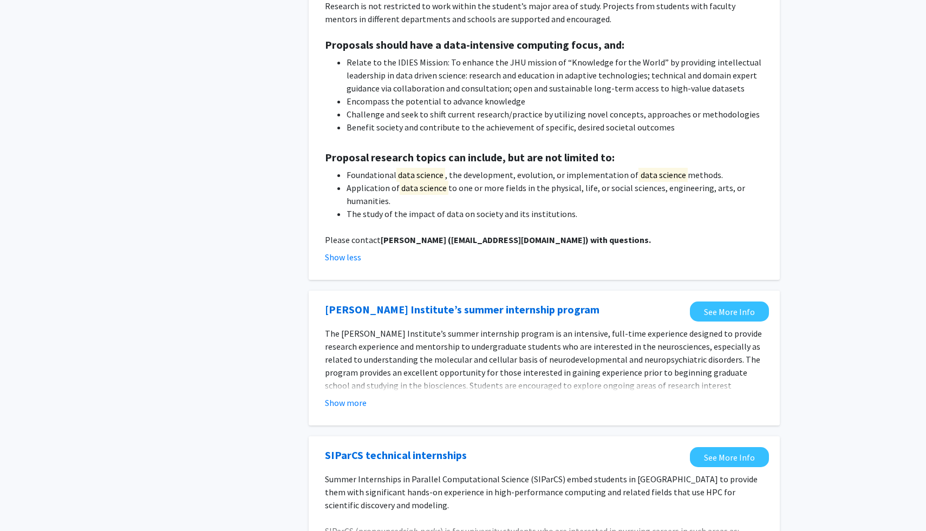
scroll to position [430, 0]
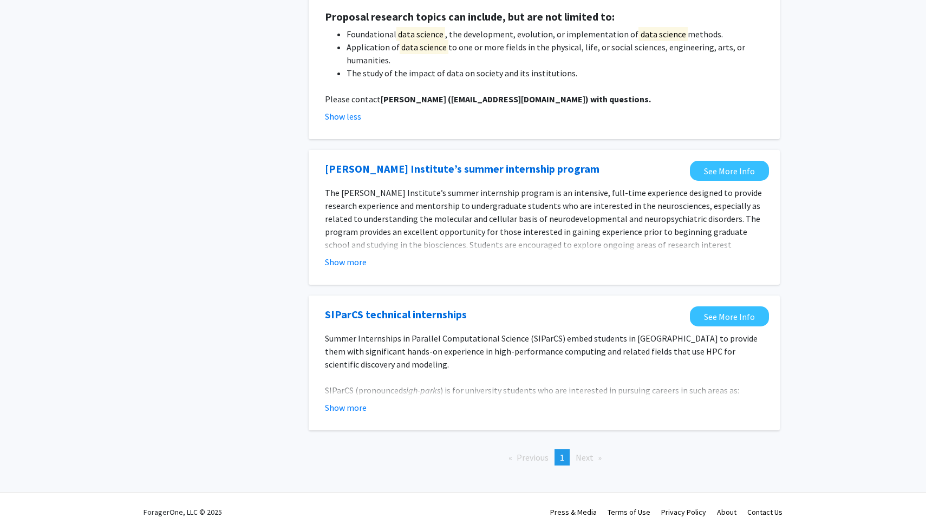
click at [561, 460] on span "1" at bounding box center [562, 457] width 4 height 11
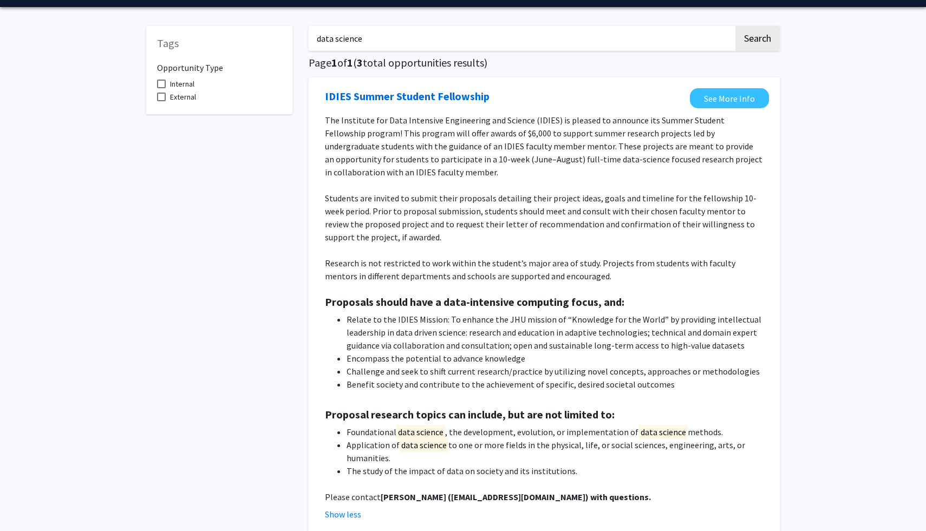
scroll to position [0, 0]
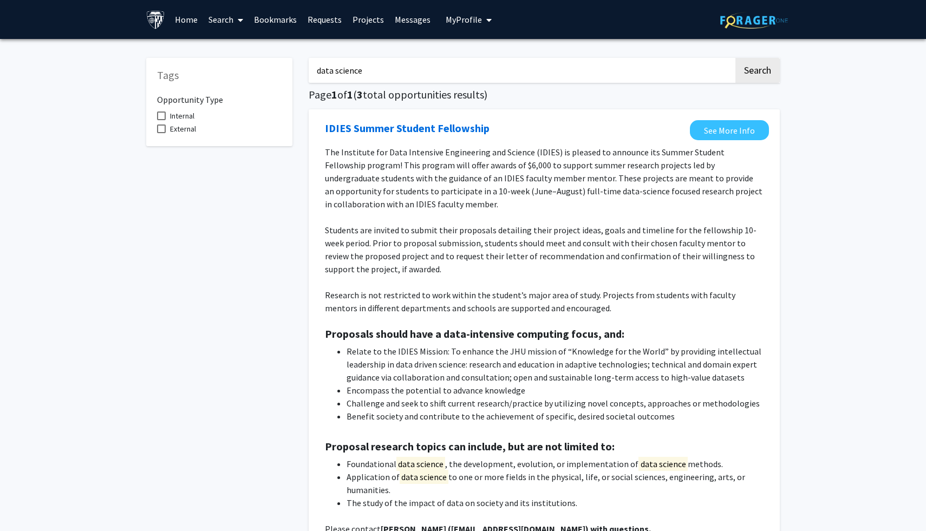
click at [505, 79] on input "data science" at bounding box center [521, 70] width 425 height 25
type input "d"
click at [735, 58] on button "Search" at bounding box center [757, 70] width 44 height 25
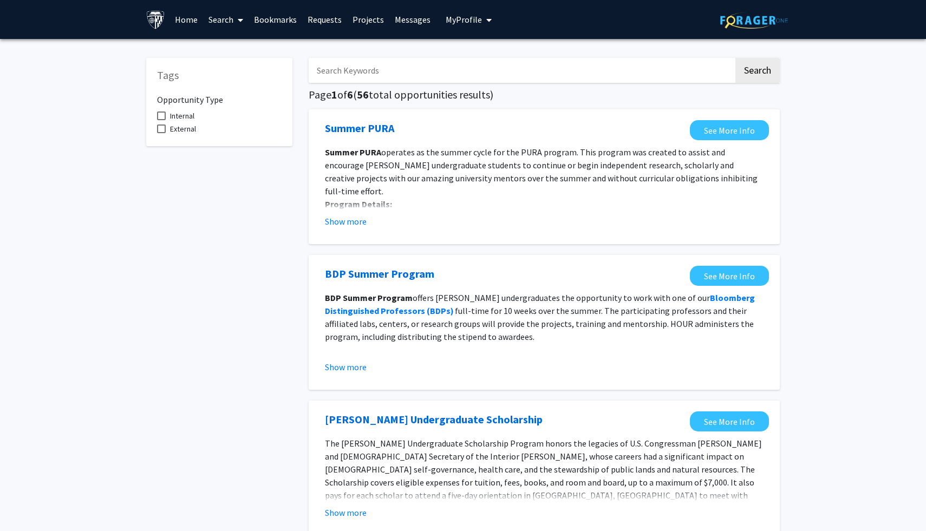
click at [177, 116] on span "Internal" at bounding box center [182, 115] width 24 height 13
click at [161, 120] on input "Internal" at bounding box center [161, 120] width 1 height 1
checkbox input "true"
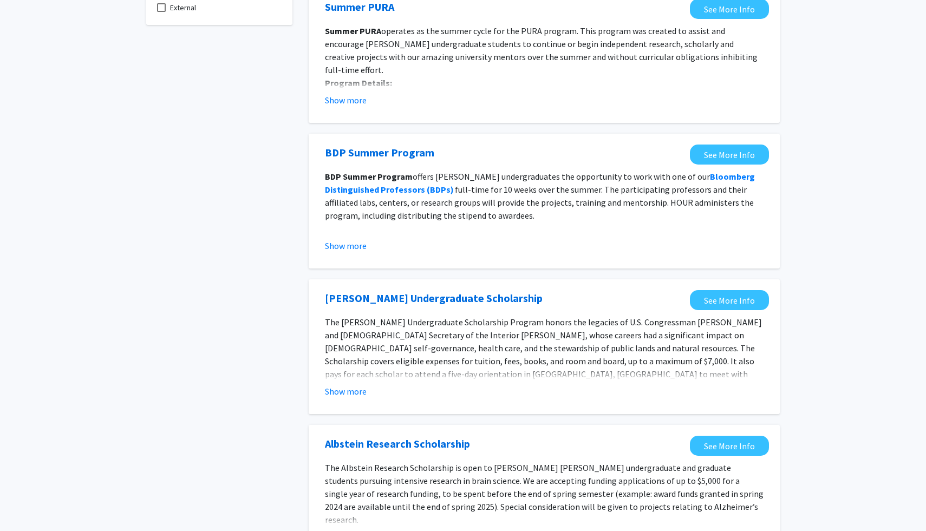
scroll to position [123, 0]
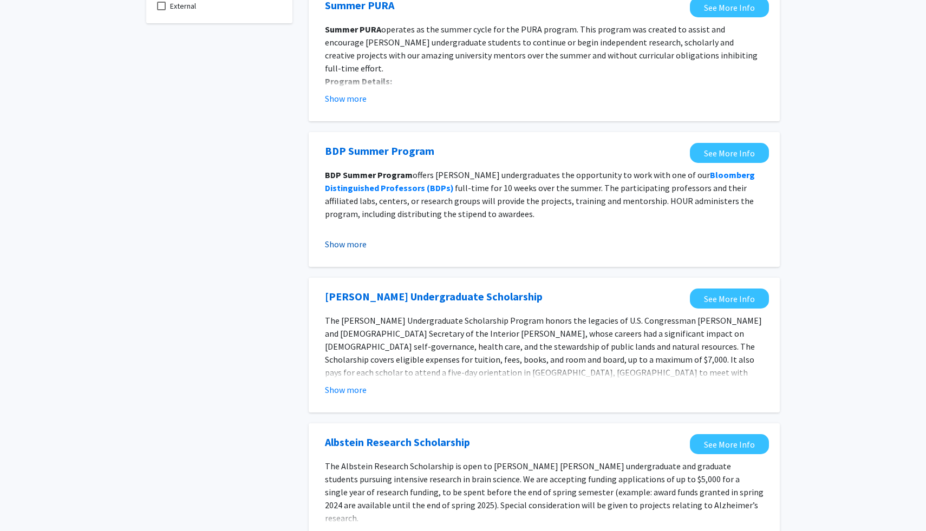
click at [355, 244] on button "Show more" at bounding box center [346, 244] width 42 height 13
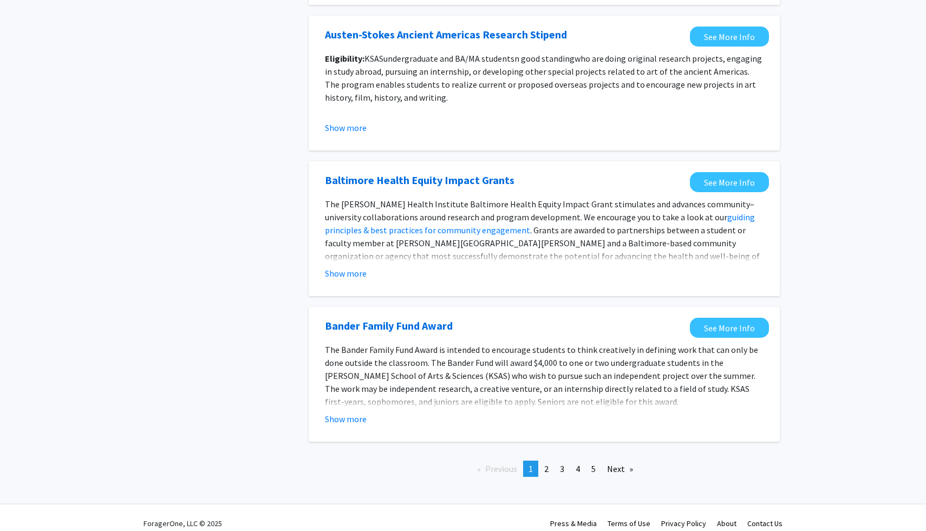
scroll to position [1224, 0]
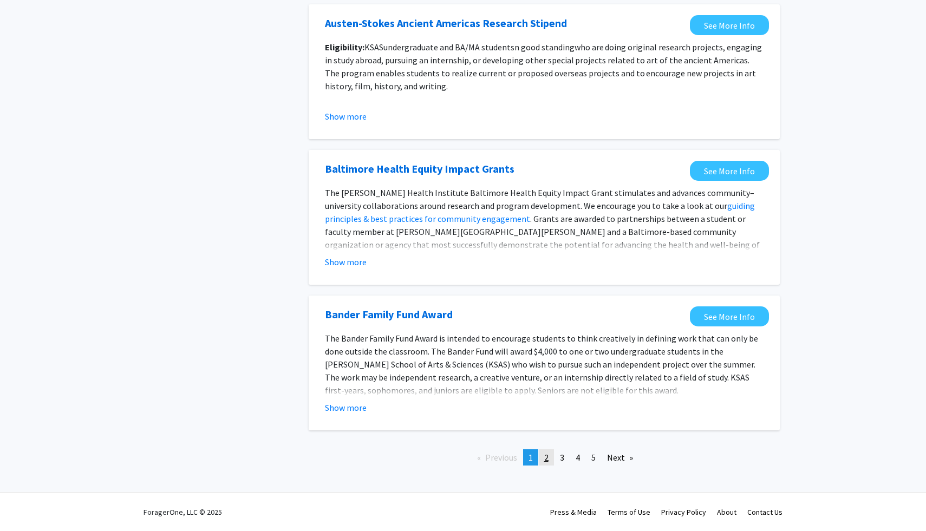
click at [547, 462] on span "2" at bounding box center [546, 457] width 4 height 11
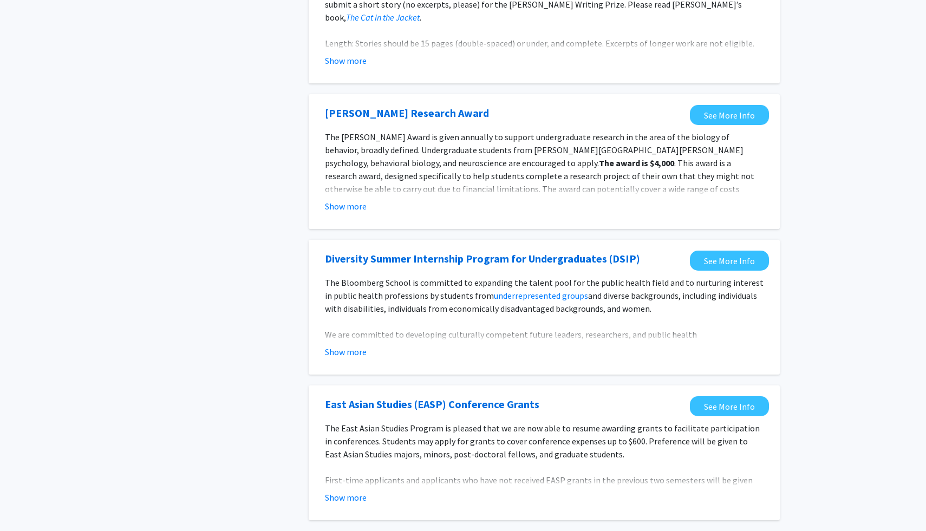
scroll to position [1137, 0]
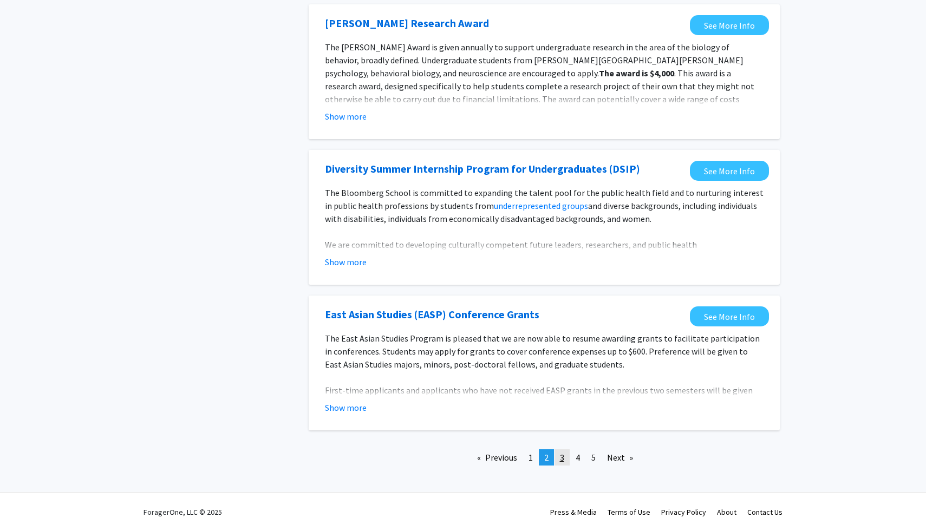
click at [561, 460] on span "3" at bounding box center [562, 457] width 4 height 11
